Goal: Information Seeking & Learning: Understand process/instructions

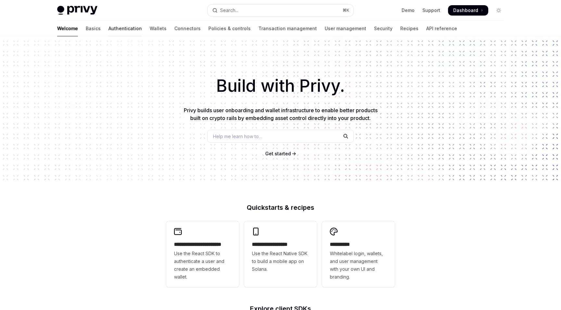
click at [108, 28] on link "Authentication" at bounding box center [124, 29] width 33 height 16
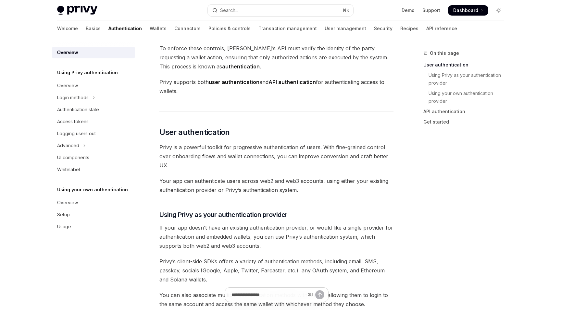
scroll to position [78, 0]
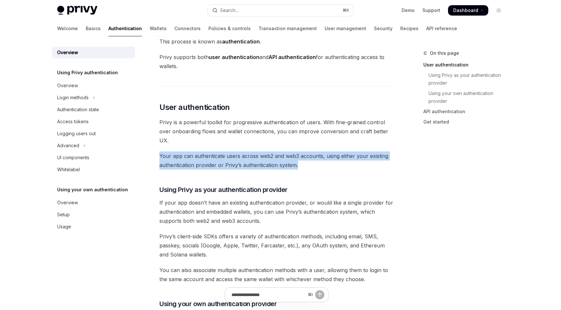
drag, startPoint x: 157, startPoint y: 158, endPoint x: 312, endPoint y: 169, distance: 155.3
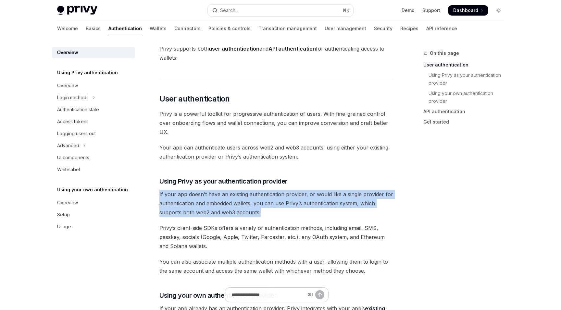
drag, startPoint x: 257, startPoint y: 211, endPoint x: 163, endPoint y: 207, distance: 94.5
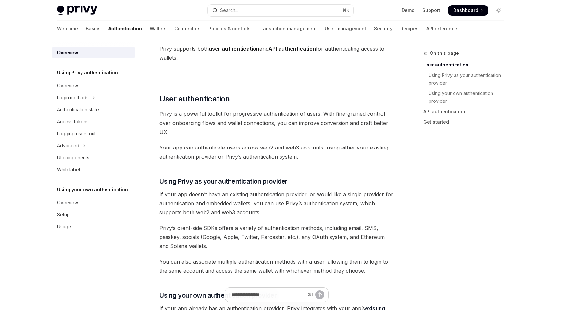
click at [161, 233] on span "Privy’s client-side SDKs offers a variety of authentication methods, including …" at bounding box center [276, 237] width 234 height 27
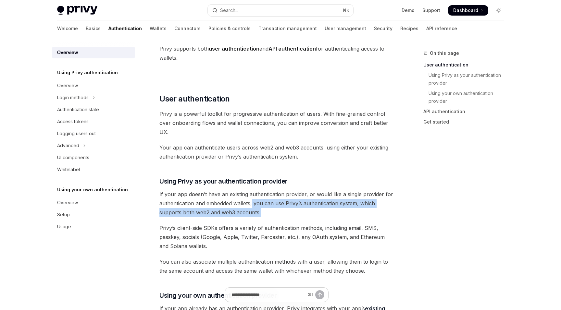
drag, startPoint x: 253, startPoint y: 202, endPoint x: 270, endPoint y: 216, distance: 22.8
click at [270, 216] on span "If your app doesn’t have an existing authentication provider, or would like a s…" at bounding box center [276, 203] width 234 height 27
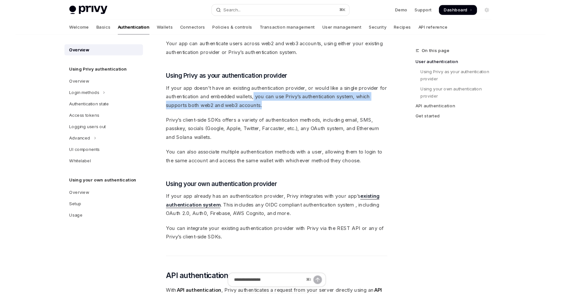
scroll to position [181, 0]
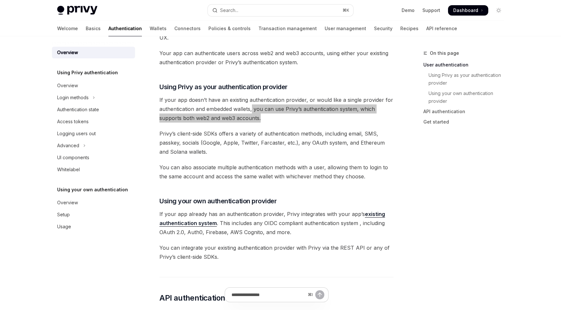
type textarea "*"
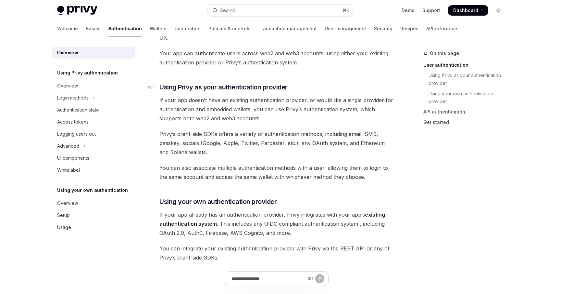
click at [166, 88] on span "Using Privy as your authentication provider" at bounding box center [223, 86] width 128 height 9
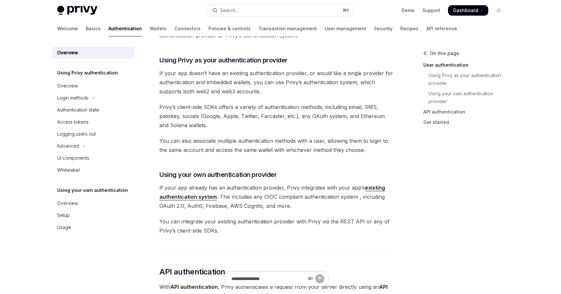
scroll to position [207, 0]
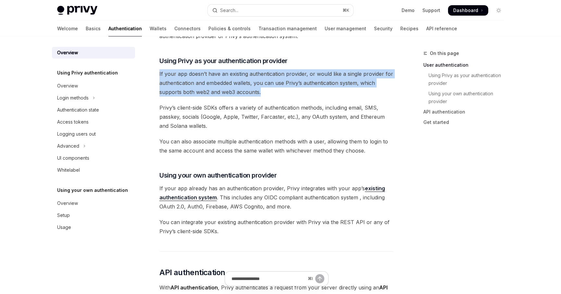
drag, startPoint x: 159, startPoint y: 77, endPoint x: 260, endPoint y: 92, distance: 102.1
click at [260, 92] on div "Overview OpenAI Open in ChatGPT OpenAI Open in ChatGPT [PERSON_NAME]’s wallet s…" at bounding box center [215, 229] width 358 height 774
click at [260, 93] on span "If your app doesn’t have an existing authentication provider, or would like a s…" at bounding box center [276, 82] width 234 height 27
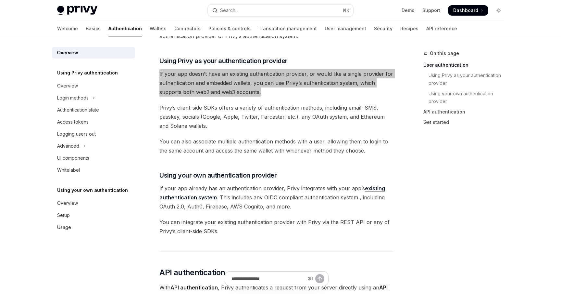
drag, startPoint x: 265, startPoint y: 94, endPoint x: 158, endPoint y: 74, distance: 108.0
click at [158, 74] on div "Overview OpenAI Open in ChatGPT OpenAI Open in ChatGPT [PERSON_NAME]’s wallet s…" at bounding box center [215, 229] width 358 height 774
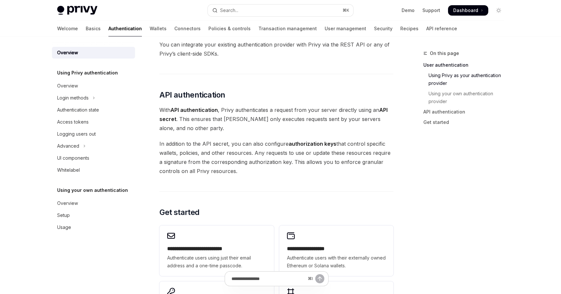
scroll to position [399, 0]
